Goal: Find contact information: Find contact information

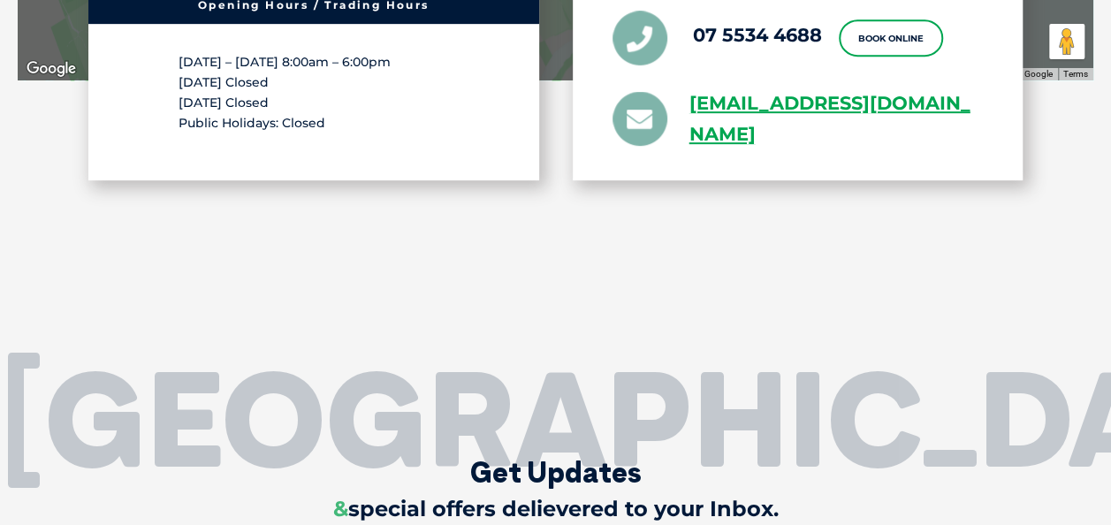
scroll to position [3308, 0]
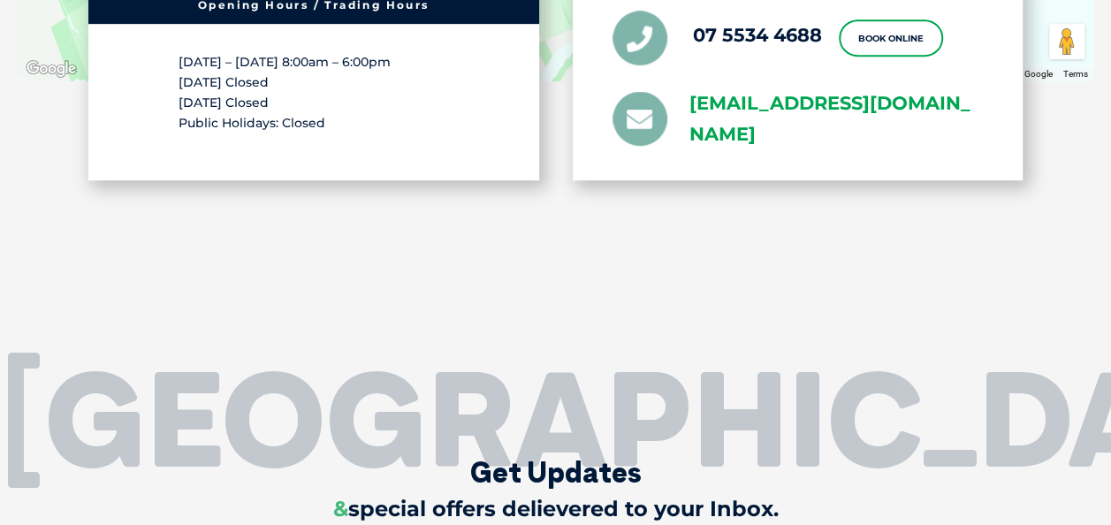
click at [733, 103] on link "[EMAIL_ADDRESS][DOMAIN_NAME]" at bounding box center [836, 119] width 294 height 62
